Goal: Information Seeking & Learning: Learn about a topic

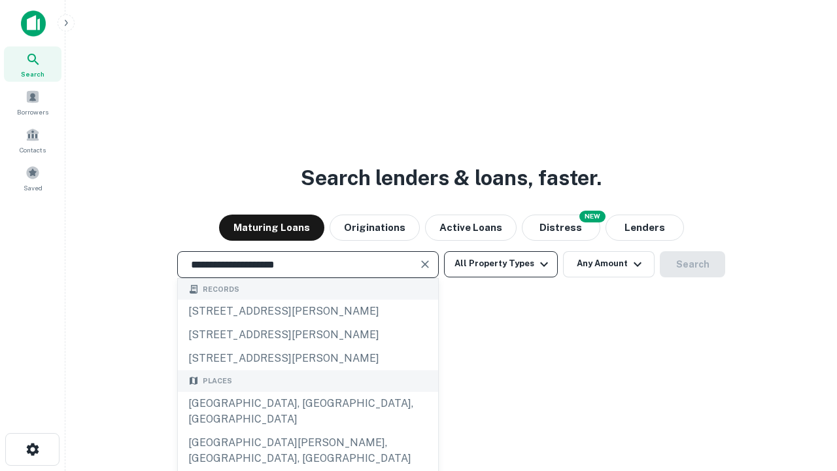
click at [307, 431] on div "Santa Monica, CA, USA" at bounding box center [308, 411] width 260 height 39
type input "**********"
click at [501, 263] on button "All Property Types" at bounding box center [501, 264] width 114 height 26
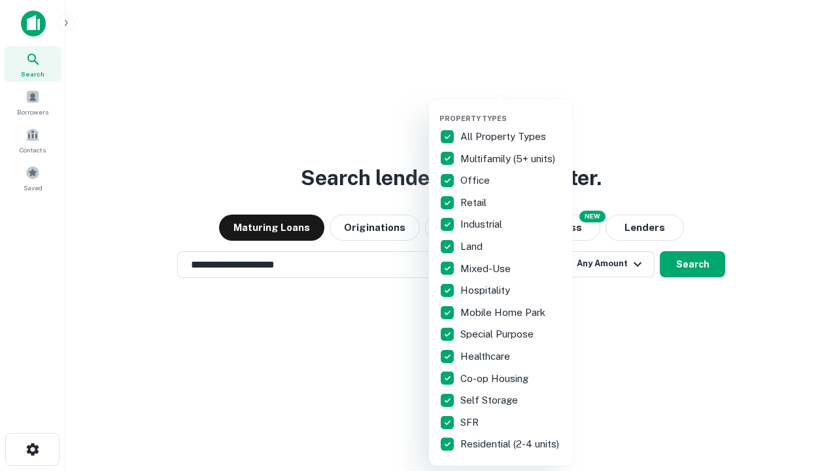
click at [511, 110] on button "button" at bounding box center [511, 110] width 144 height 1
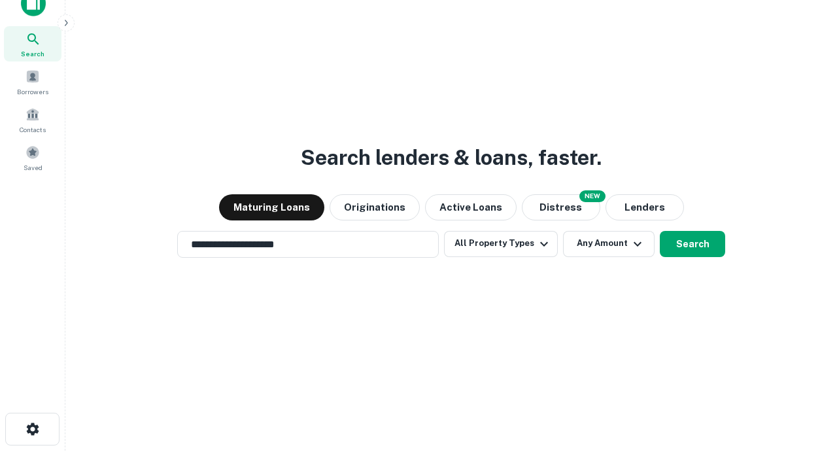
scroll to position [8, 158]
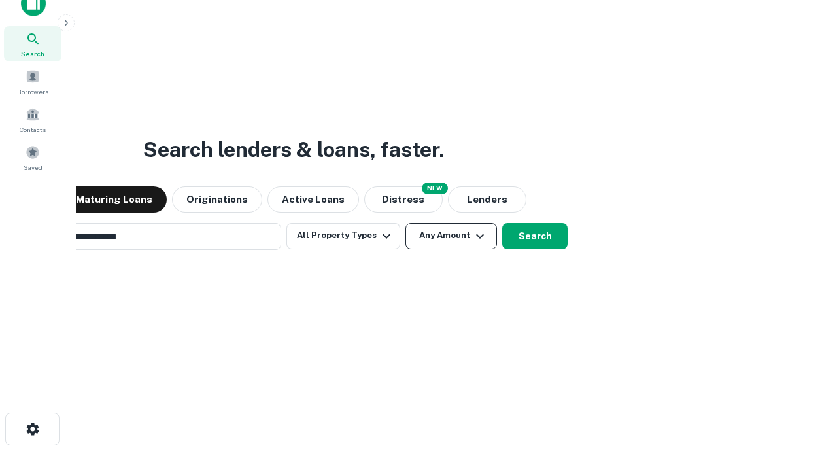
click at [405, 223] on button "Any Amount" at bounding box center [451, 236] width 92 height 26
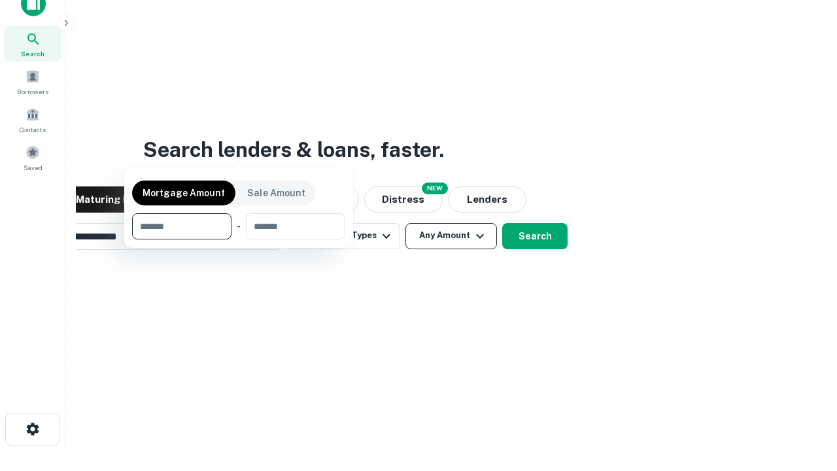
scroll to position [21, 0]
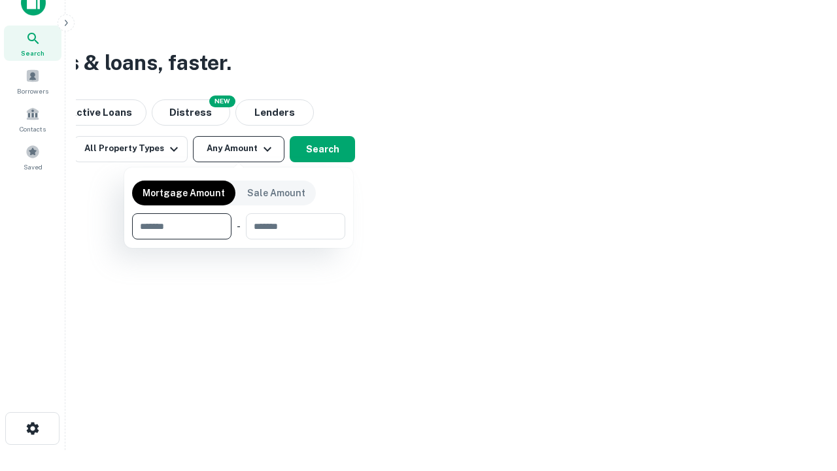
type input "*******"
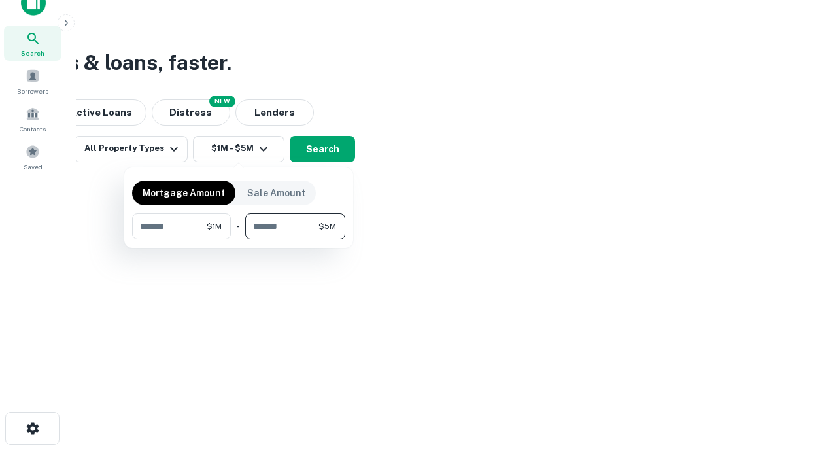
type input "*******"
click at [239, 239] on button "button" at bounding box center [238, 239] width 213 height 1
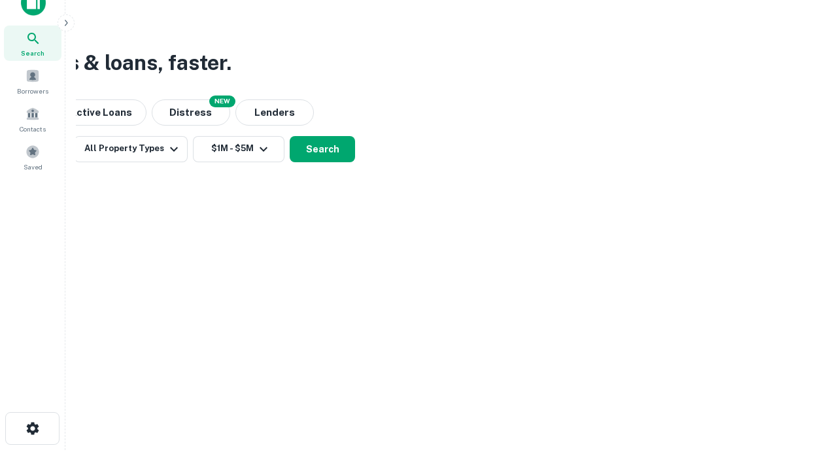
scroll to position [8, 241]
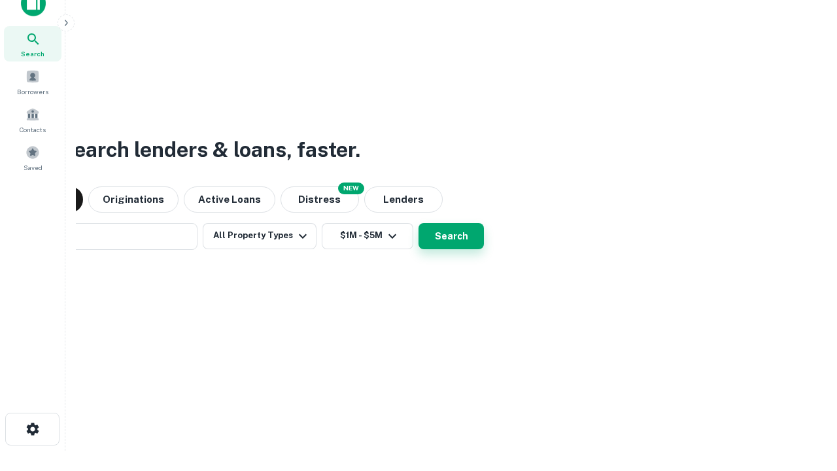
click at [418, 223] on button "Search" at bounding box center [450, 236] width 65 height 26
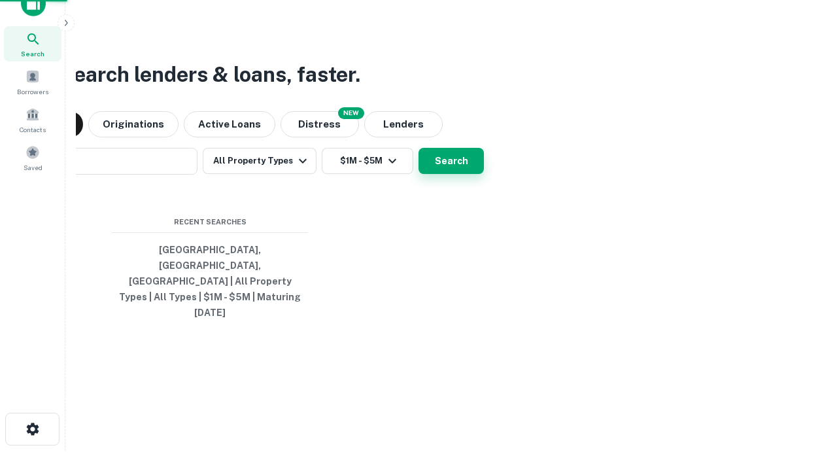
scroll to position [35, 370]
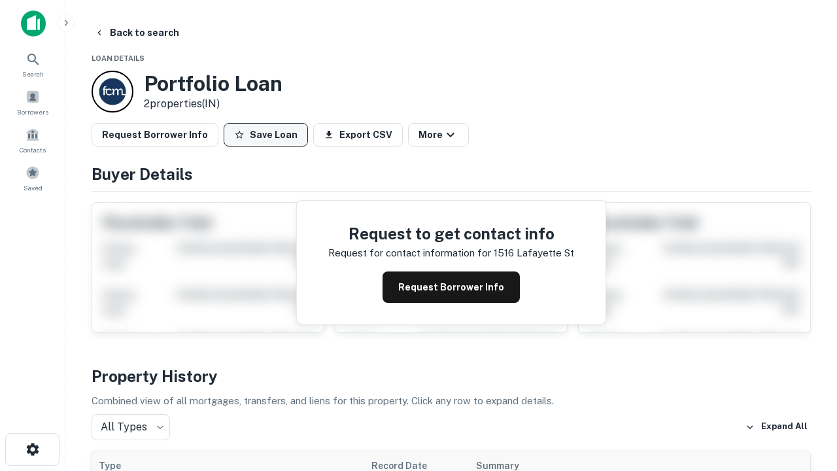
click at [265, 135] on button "Save Loan" at bounding box center [266, 135] width 84 height 24
click at [269, 135] on button "Save Loan" at bounding box center [266, 135] width 84 height 24
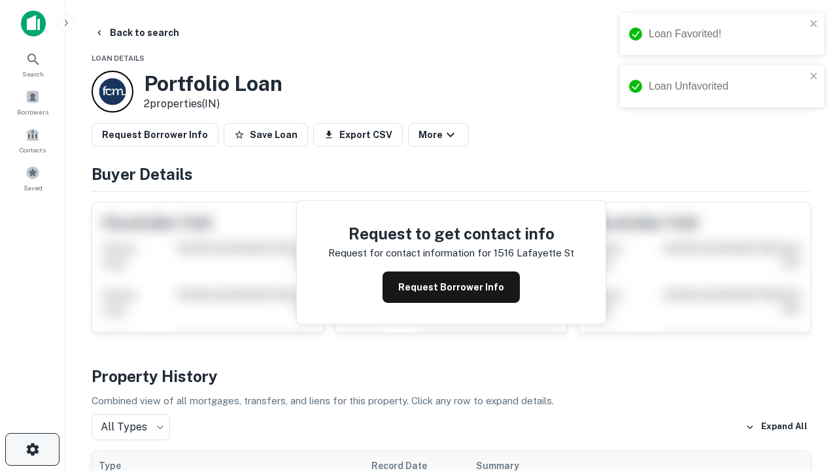
click at [32, 449] on icon "button" at bounding box center [33, 449] width 16 height 16
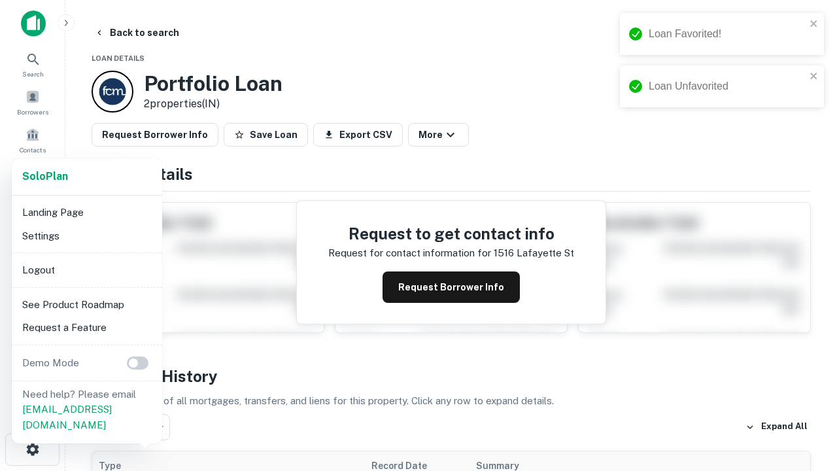
click at [86, 269] on li "Logout" at bounding box center [87, 270] width 140 height 24
